Goal: Task Accomplishment & Management: Manage account settings

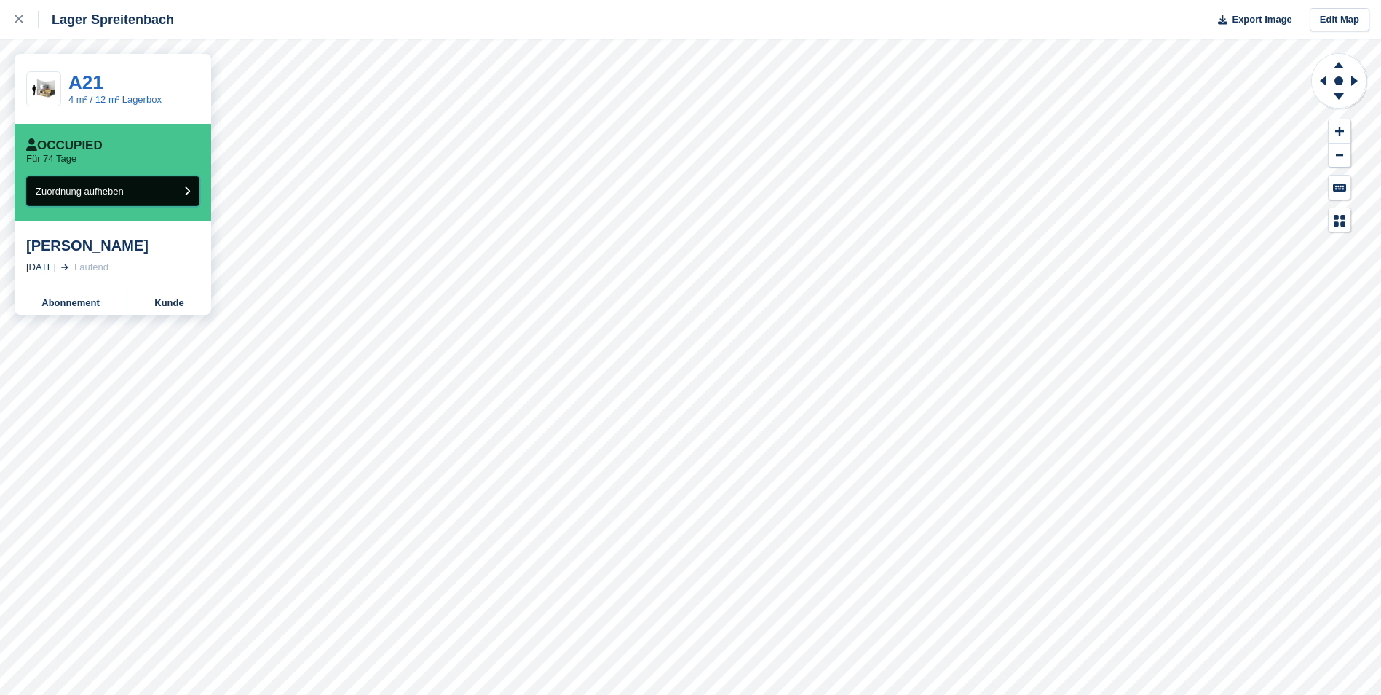
click at [143, 202] on button "Zuordnung aufheben" at bounding box center [112, 191] width 173 height 30
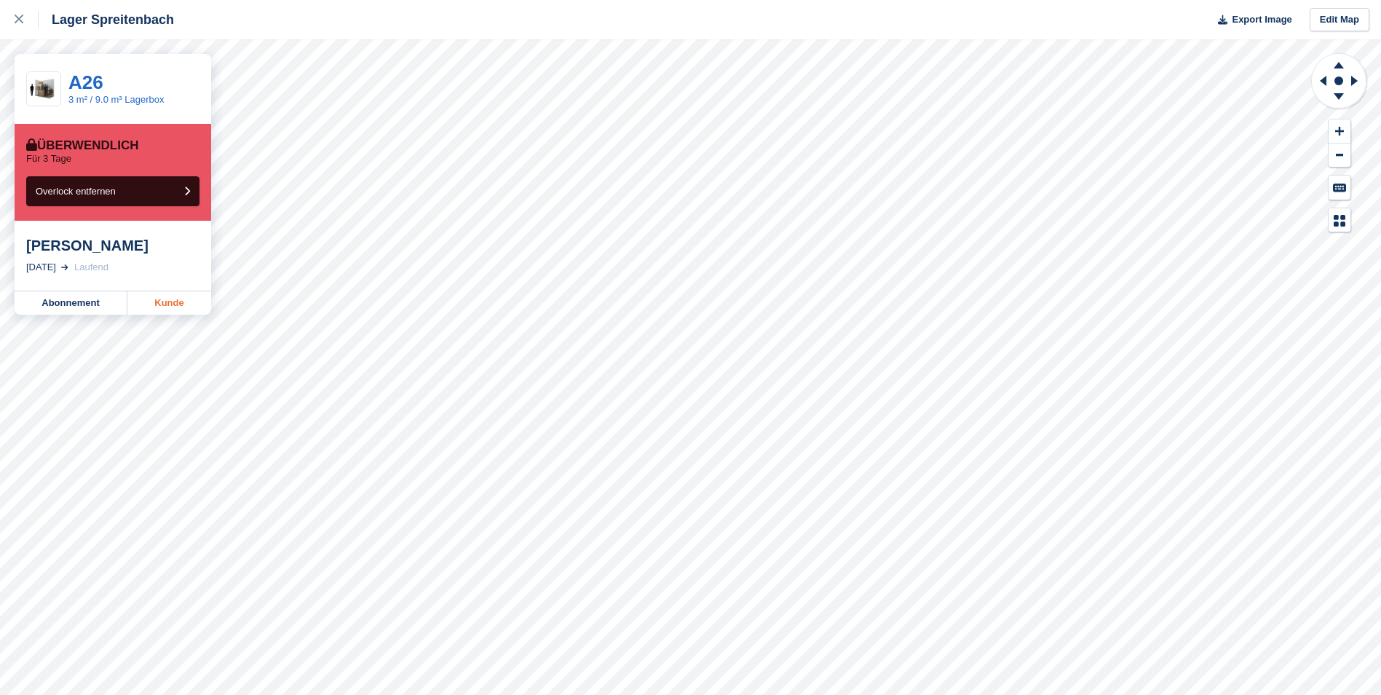
click at [173, 309] on link "Kunde" at bounding box center [169, 302] width 84 height 23
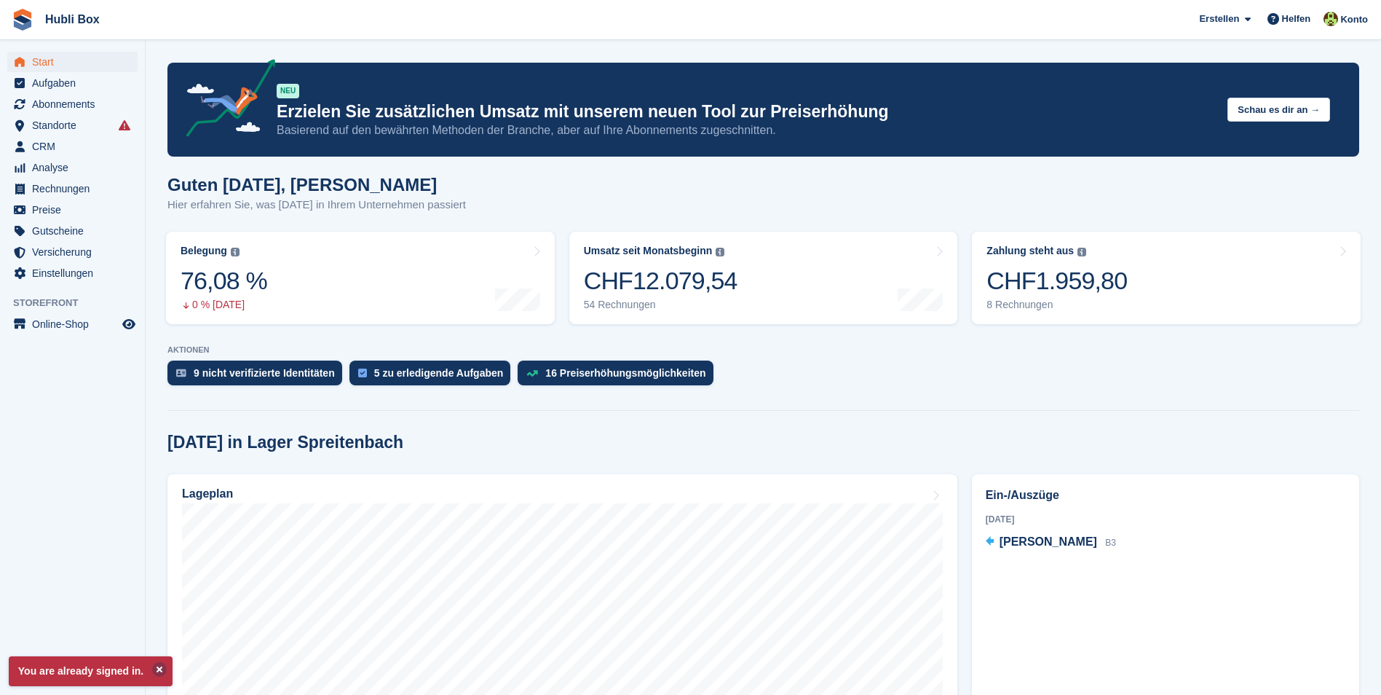
click at [153, 668] on button at bounding box center [159, 669] width 15 height 15
click at [1102, 277] on div "CHF1.959,80" at bounding box center [1057, 281] width 141 height 30
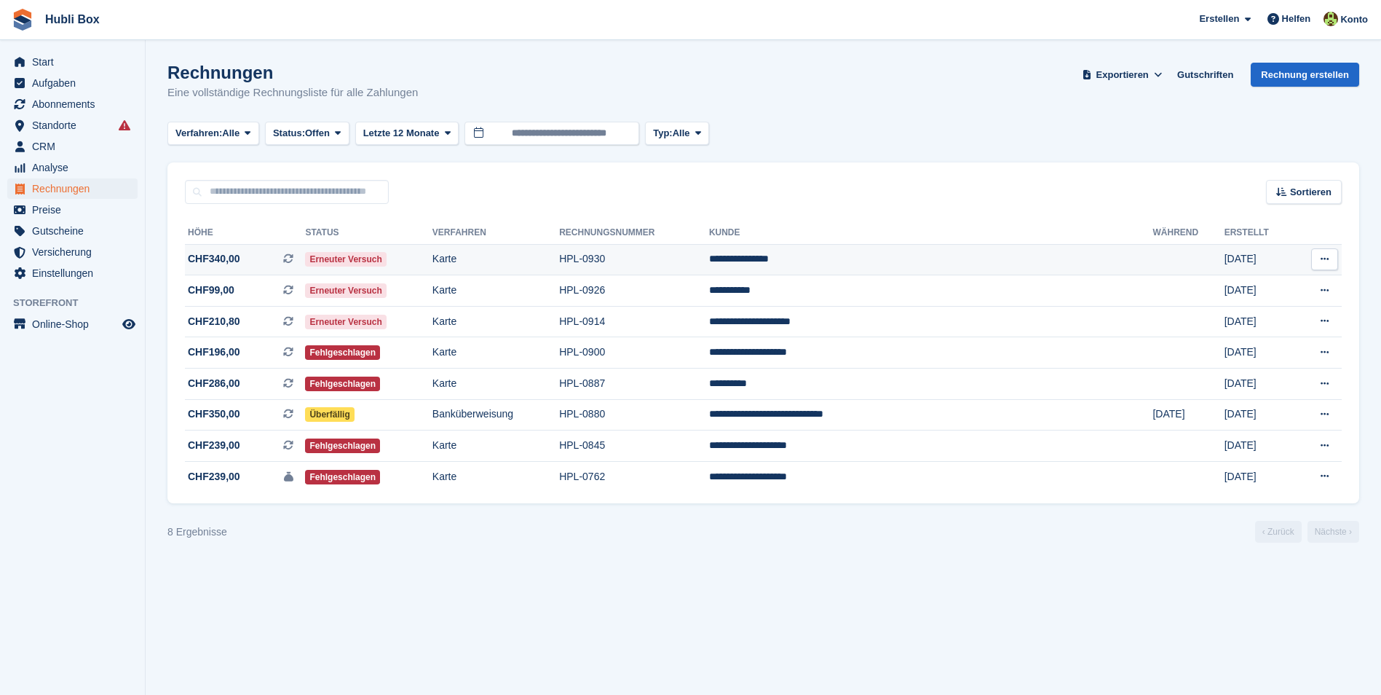
drag, startPoint x: 1049, startPoint y: 258, endPoint x: 890, endPoint y: 256, distance: 158.7
click at [890, 256] on td "**********" at bounding box center [931, 259] width 444 height 31
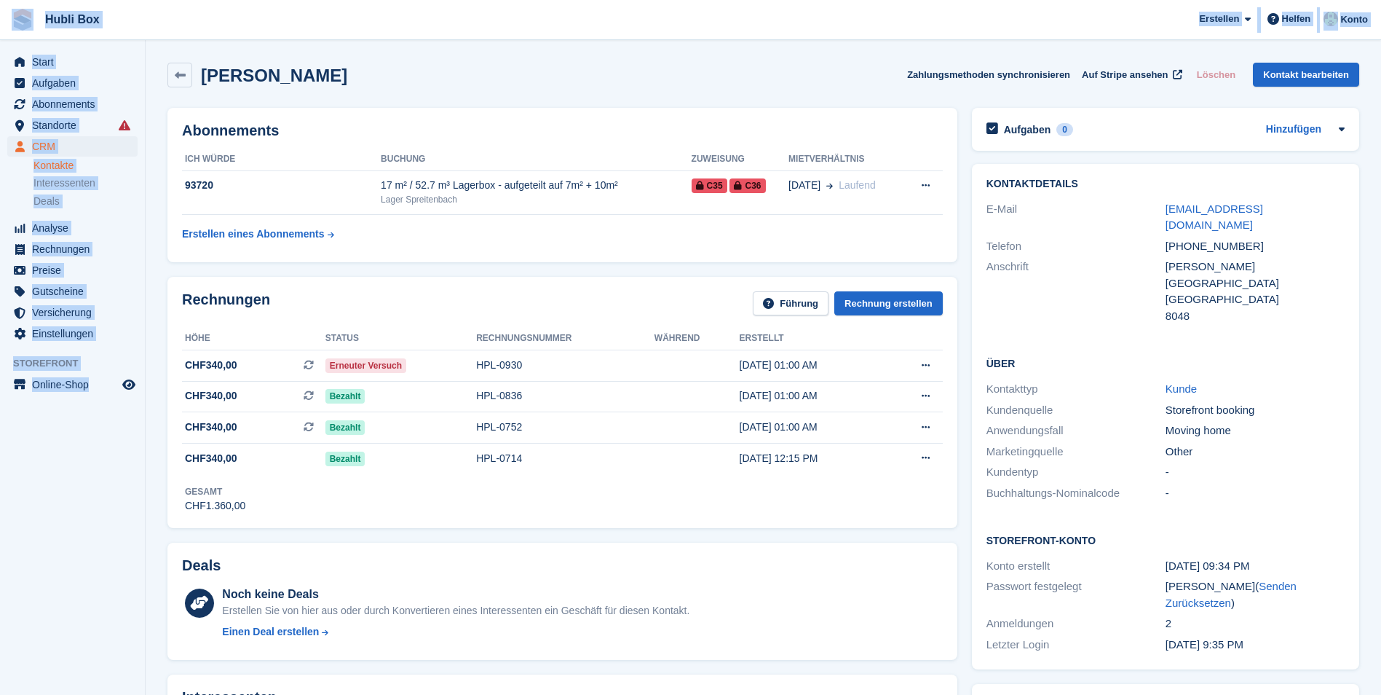
drag, startPoint x: 140, startPoint y: 400, endPoint x: 16, endPoint y: 23, distance: 397.0
click at [97, 457] on aside "Start Aufgaben Abonnements Abonnements Abonnements Preiserhöhungen NEU Preiserh…" at bounding box center [72, 351] width 145 height 622
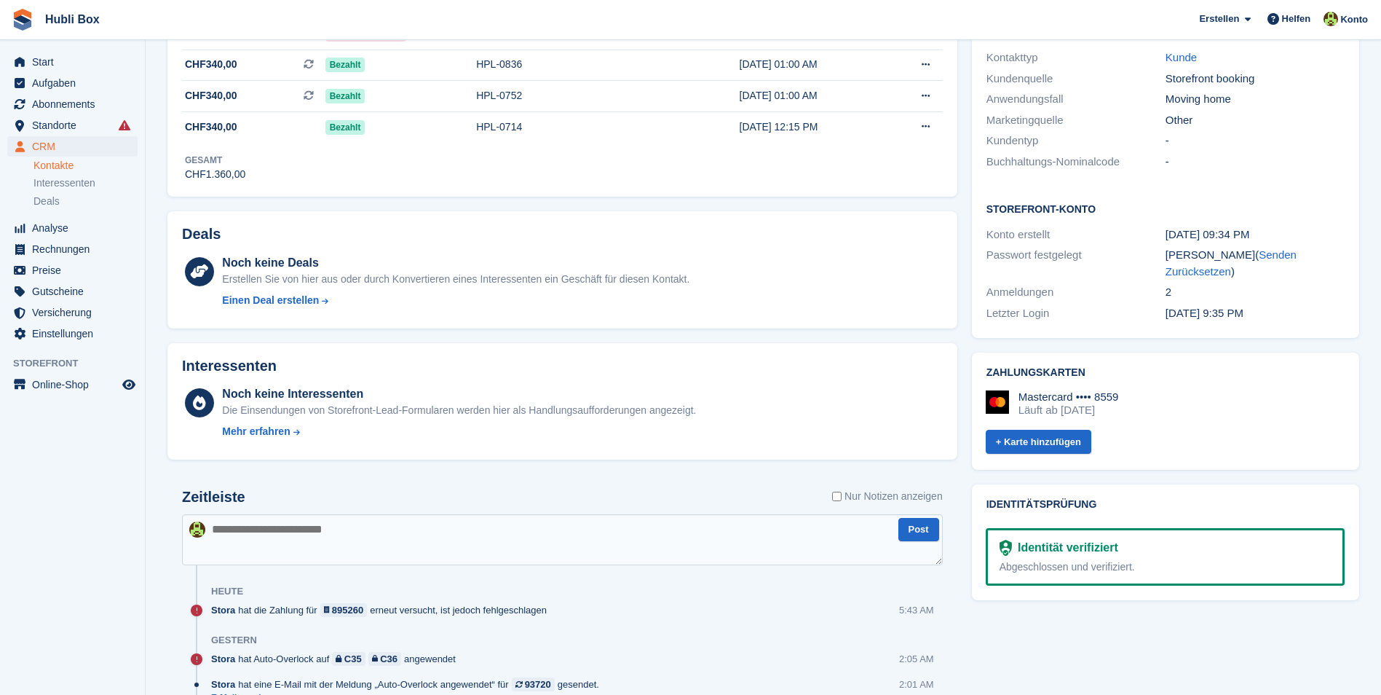
scroll to position [437, 0]
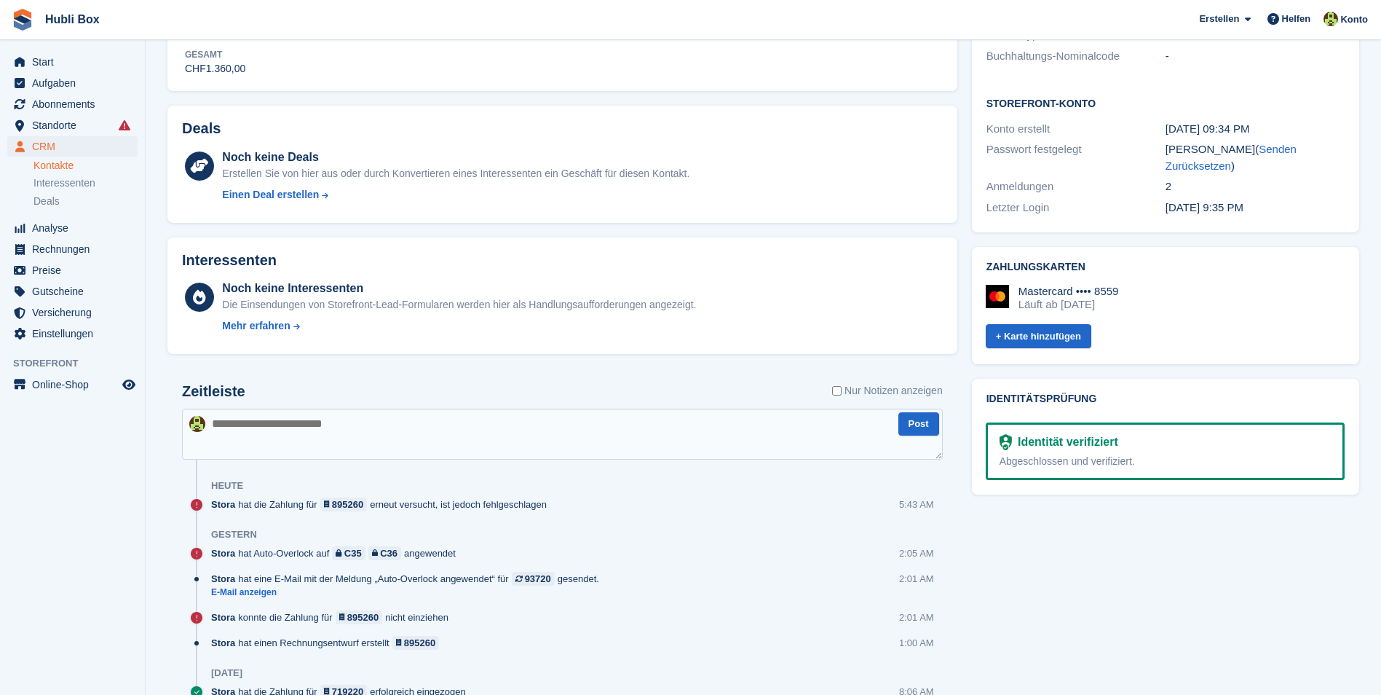
click at [359, 435] on textarea at bounding box center [562, 433] width 761 height 51
type textarea "**********"
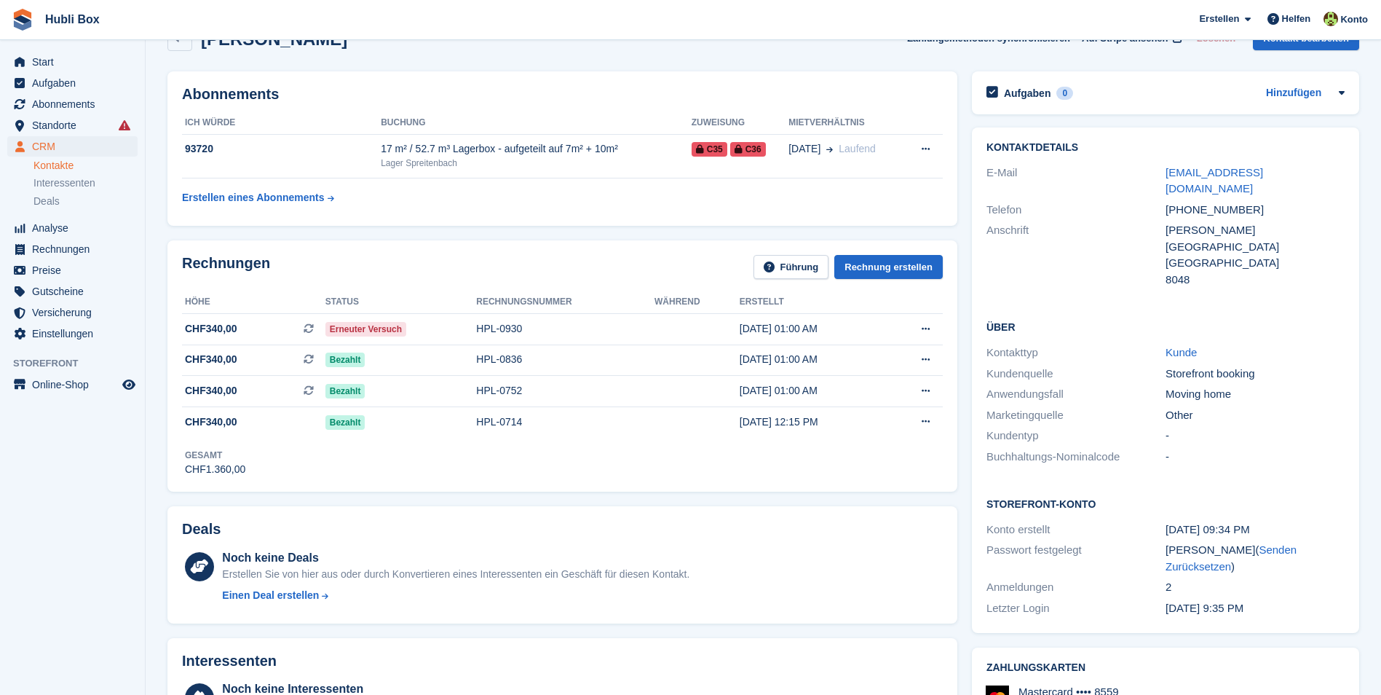
scroll to position [0, 0]
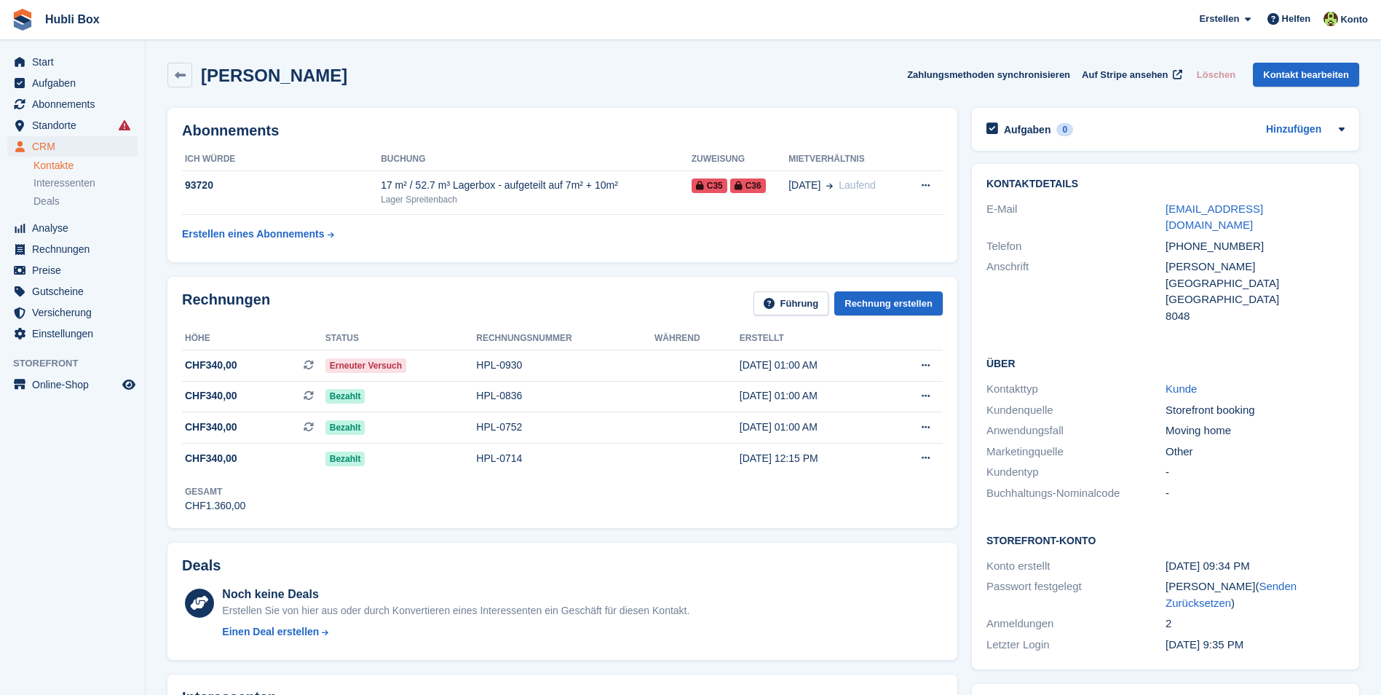
drag, startPoint x: 363, startPoint y: 88, endPoint x: 17, endPoint y: 20, distance: 351.8
click at [418, 74] on div "Andjela Novkovic Zahlungsmethoden synchronisieren Auf Stripe ansehen Löschen Ko…" at bounding box center [763, 75] width 1192 height 25
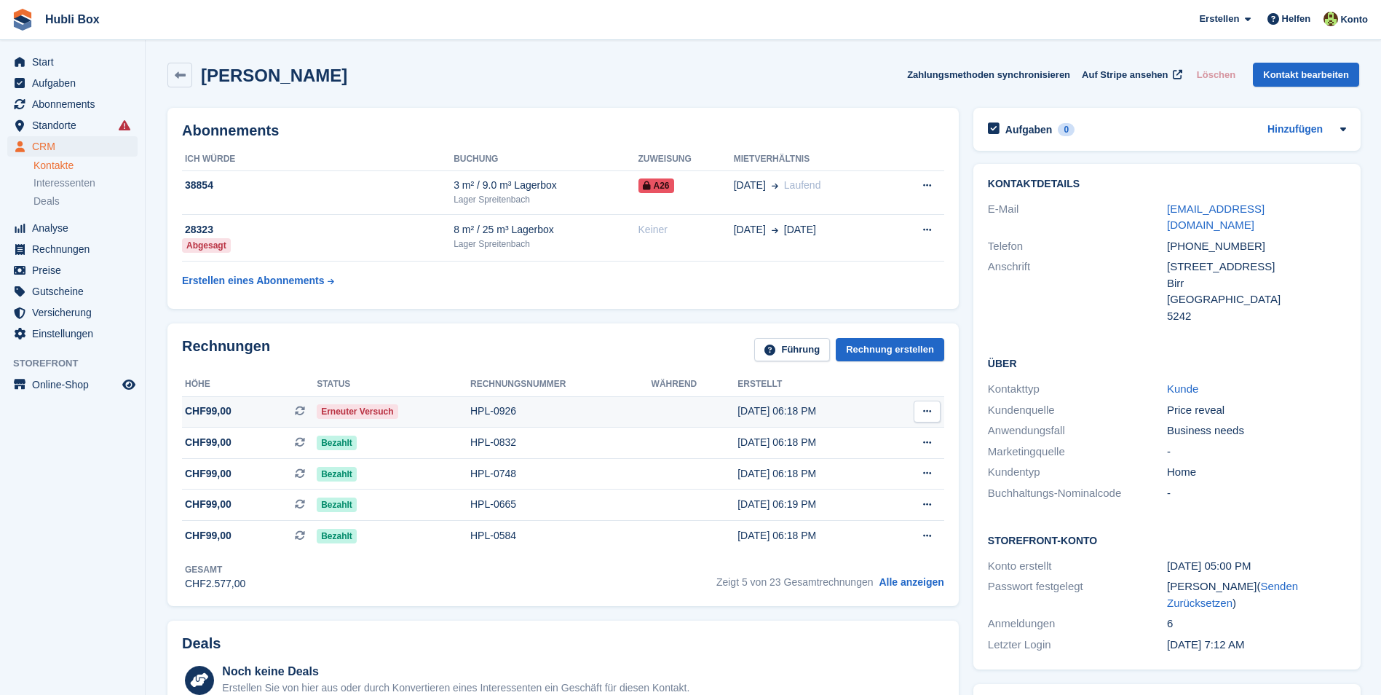
click at [451, 415] on div "Erneuter Versuch" at bounding box center [394, 410] width 154 height 15
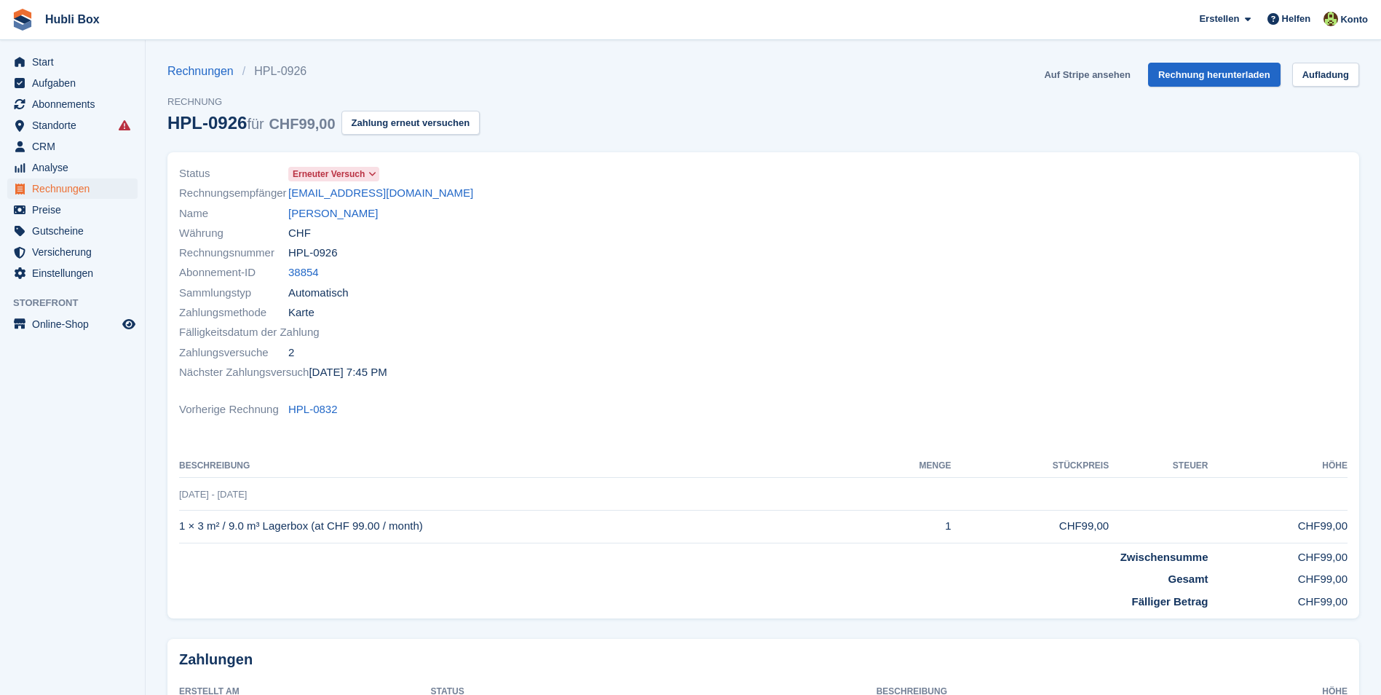
click at [1100, 67] on link "Auf Stripe ansehen" at bounding box center [1087, 75] width 98 height 24
drag, startPoint x: 414, startPoint y: 197, endPoint x: 288, endPoint y: 192, distance: 125.3
click at [288, 192] on div "Rechnungsempfänger esmirmesic@gmail.com" at bounding box center [467, 193] width 576 height 20
copy link "[EMAIL_ADDRESS][DOMAIN_NAME]"
click at [315, 218] on link "[PERSON_NAME]" at bounding box center [333, 213] width 90 height 17
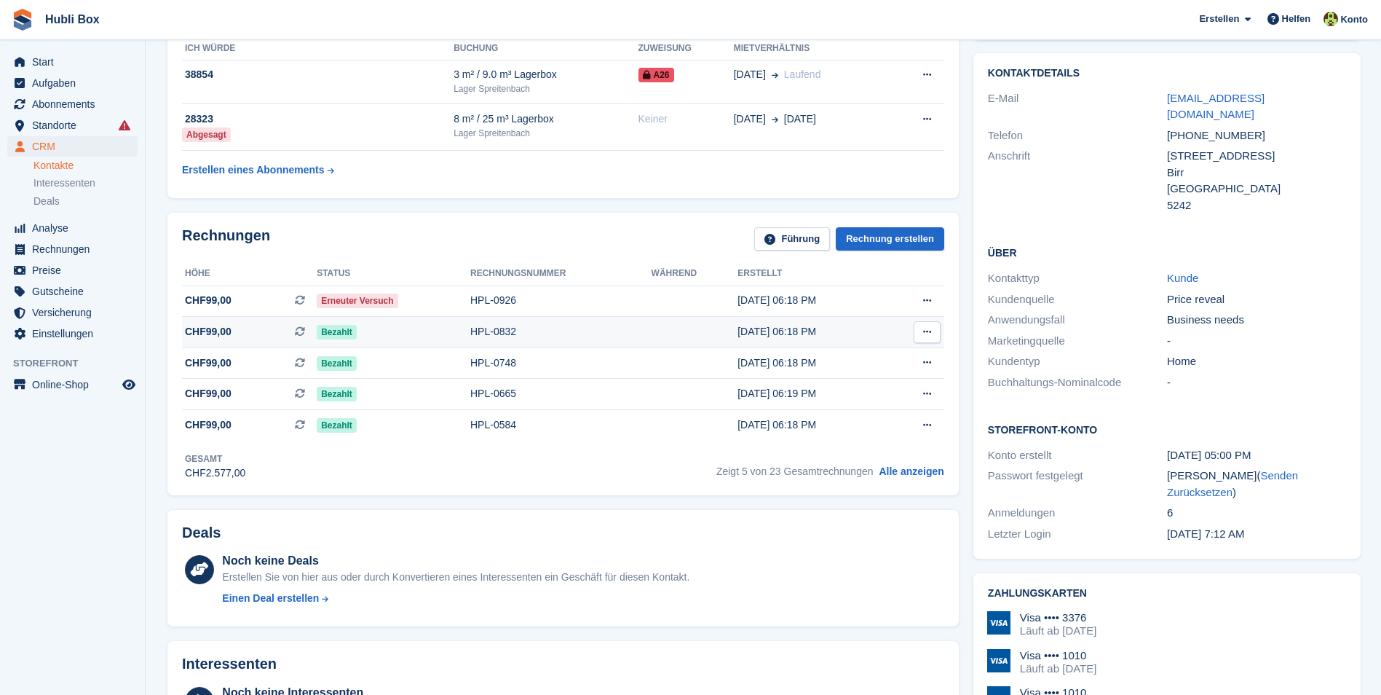
scroll to position [291, 0]
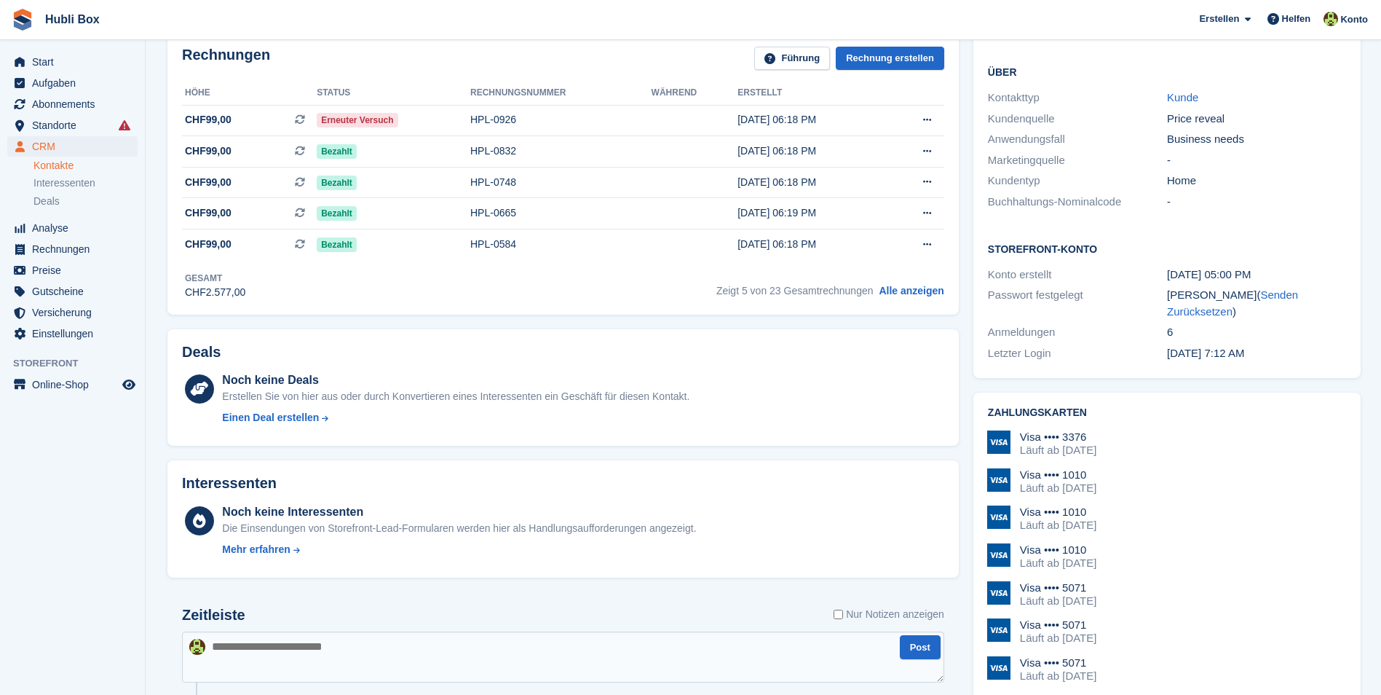
click at [376, 635] on textarea at bounding box center [563, 656] width 762 height 51
type textarea "**********"
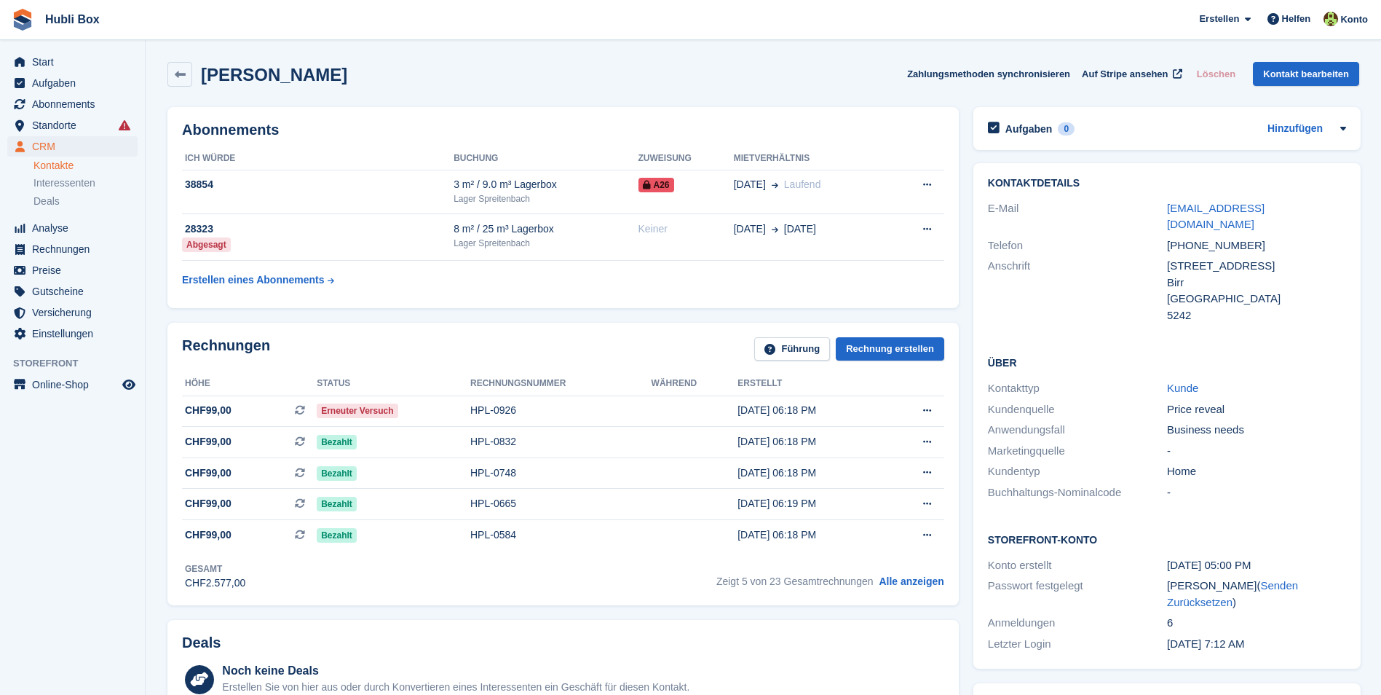
scroll to position [0, 0]
